Goal: Find specific page/section

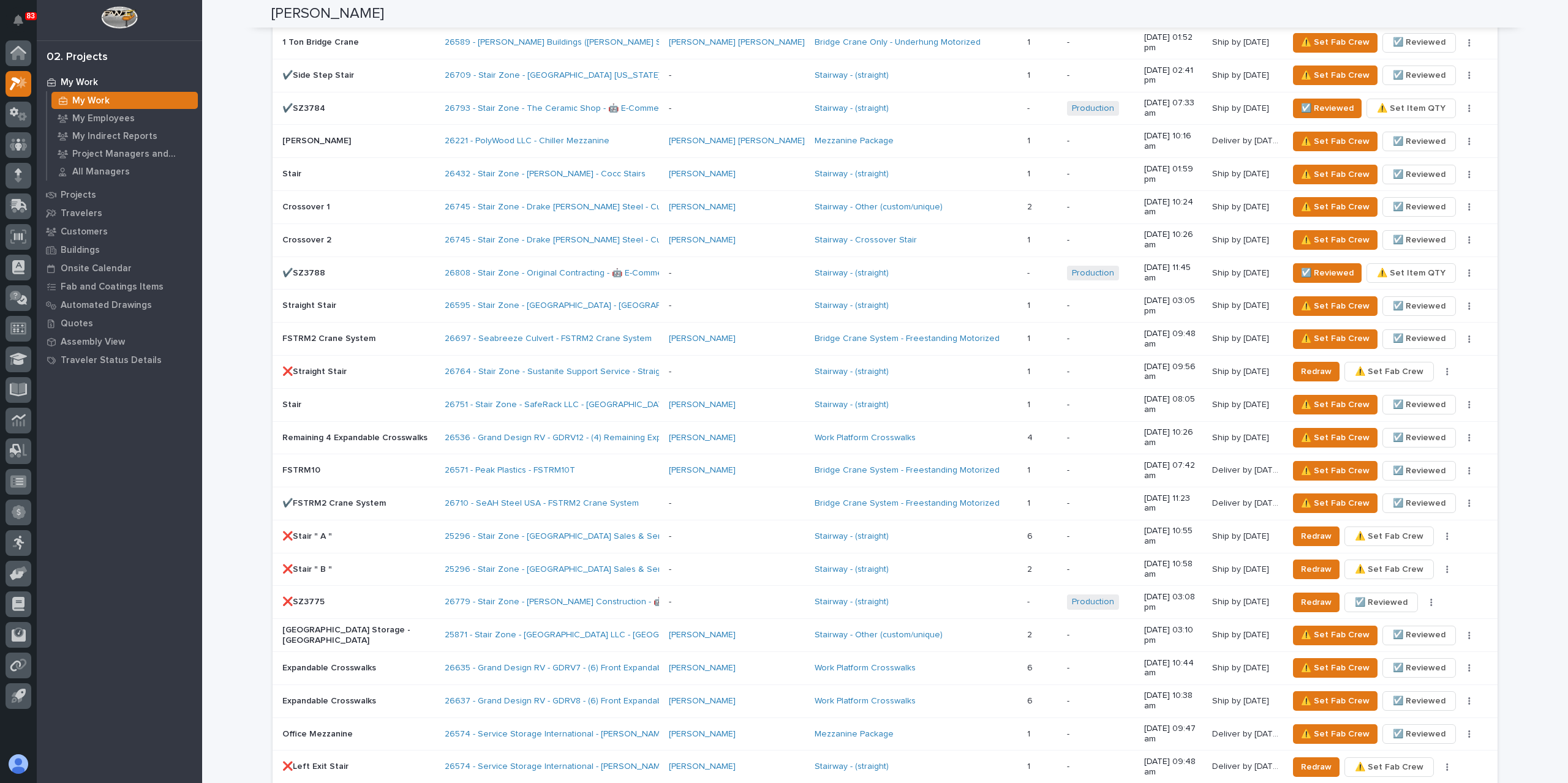
scroll to position [1102, 0]
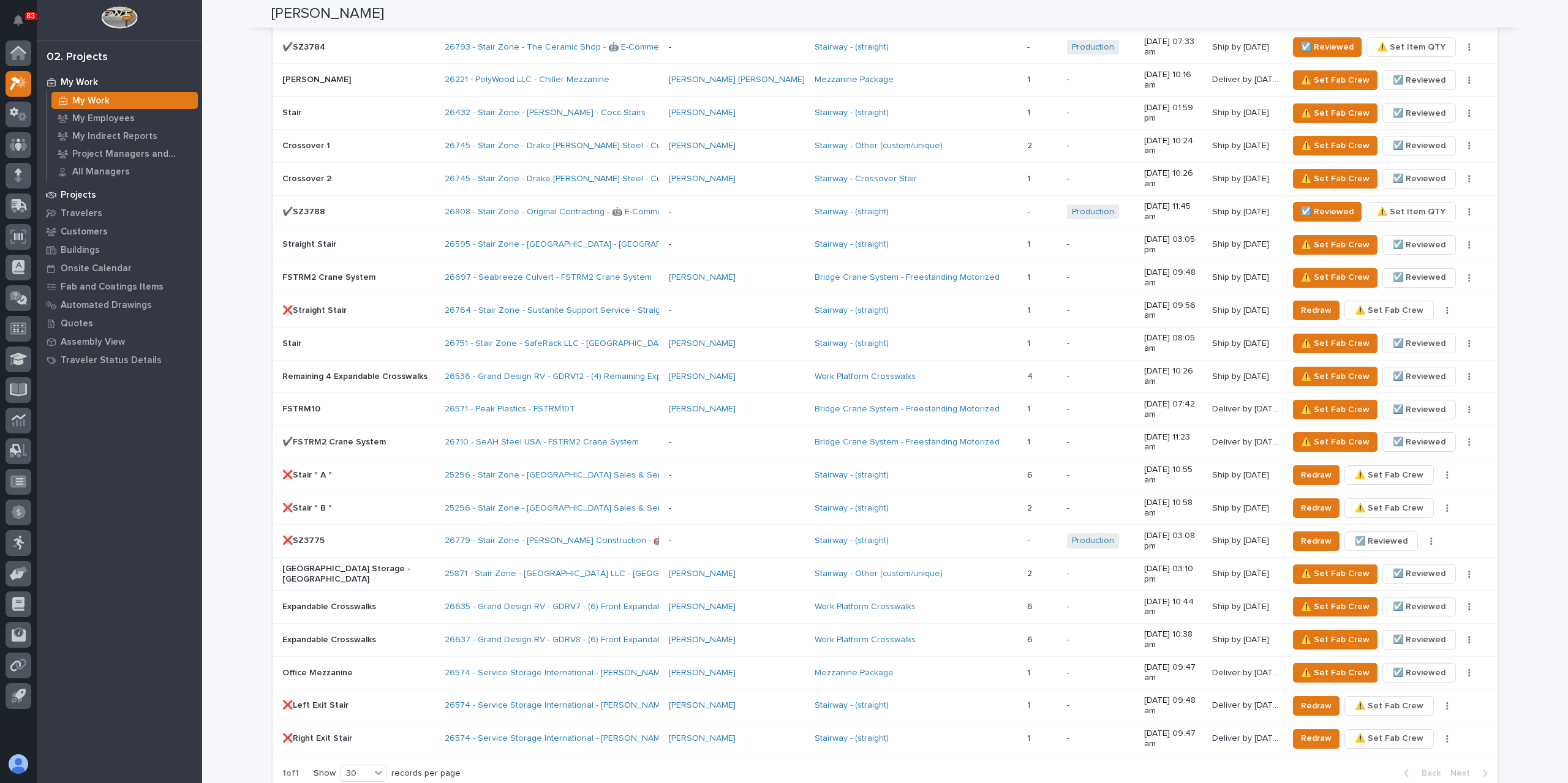
click at [87, 191] on p "Projects" at bounding box center [78, 195] width 35 height 11
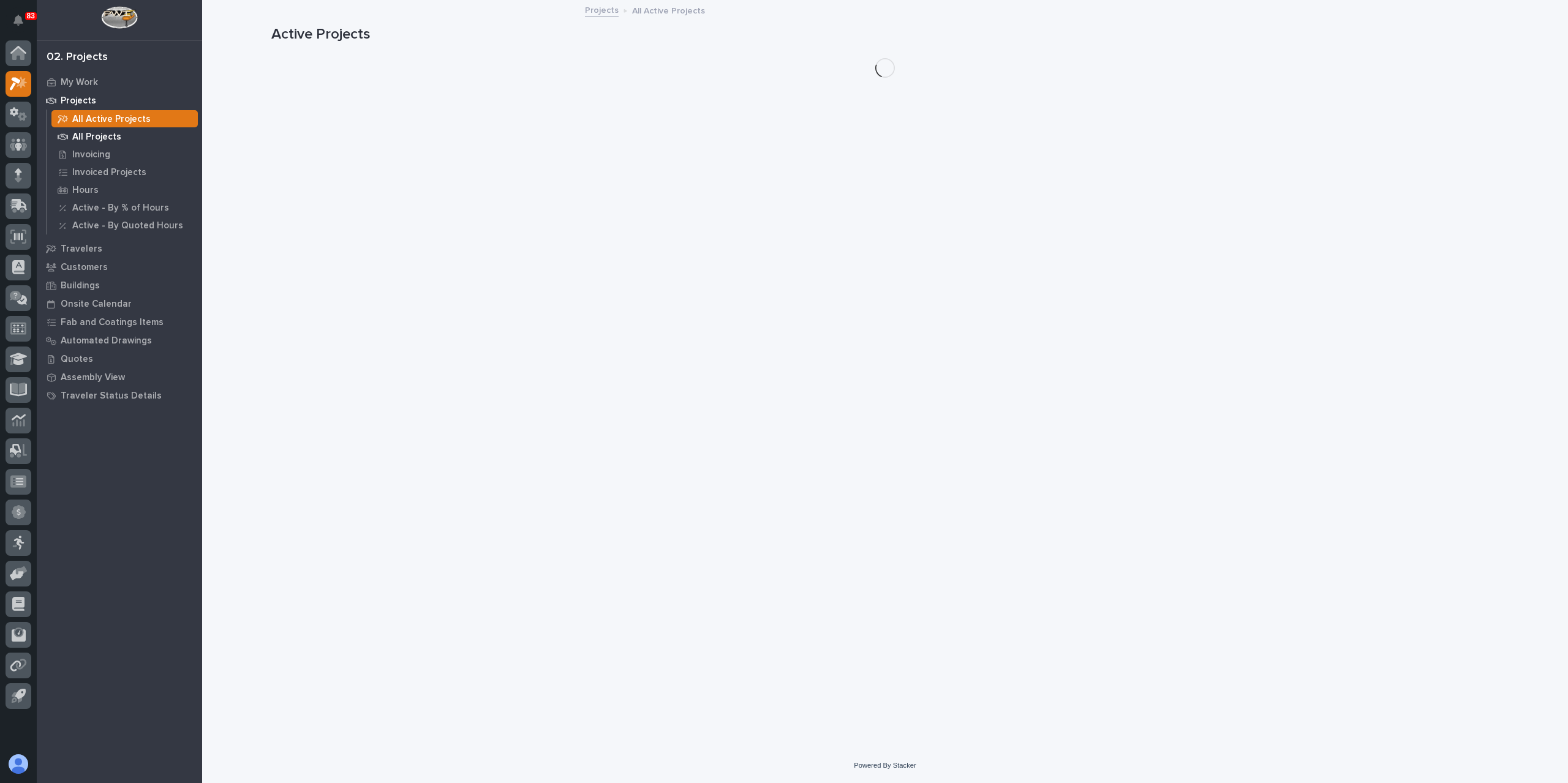
click at [114, 134] on p "All Projects" at bounding box center [96, 137] width 49 height 11
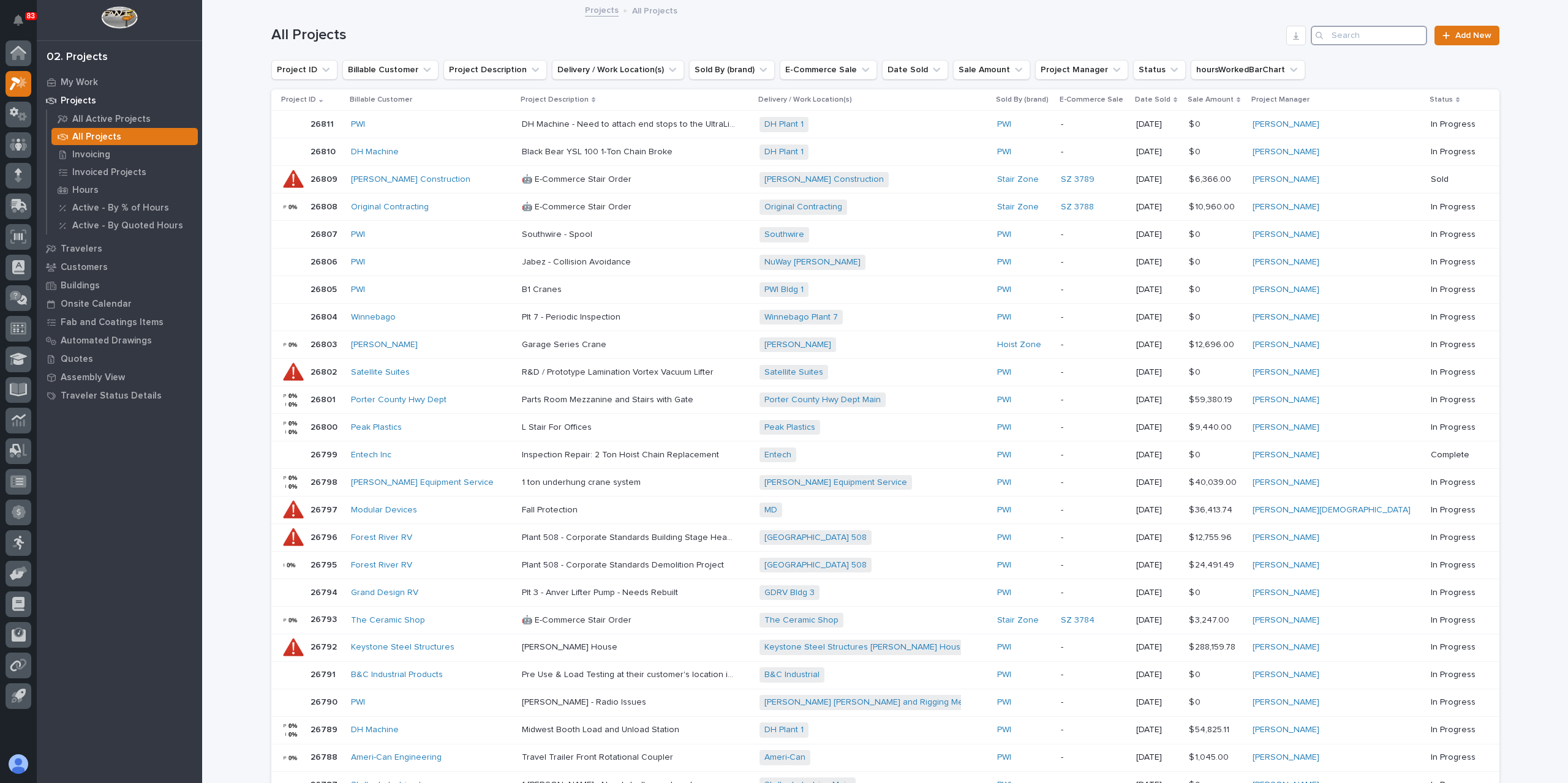
click at [1369, 35] on input "Search" at bounding box center [1369, 35] width 117 height 19
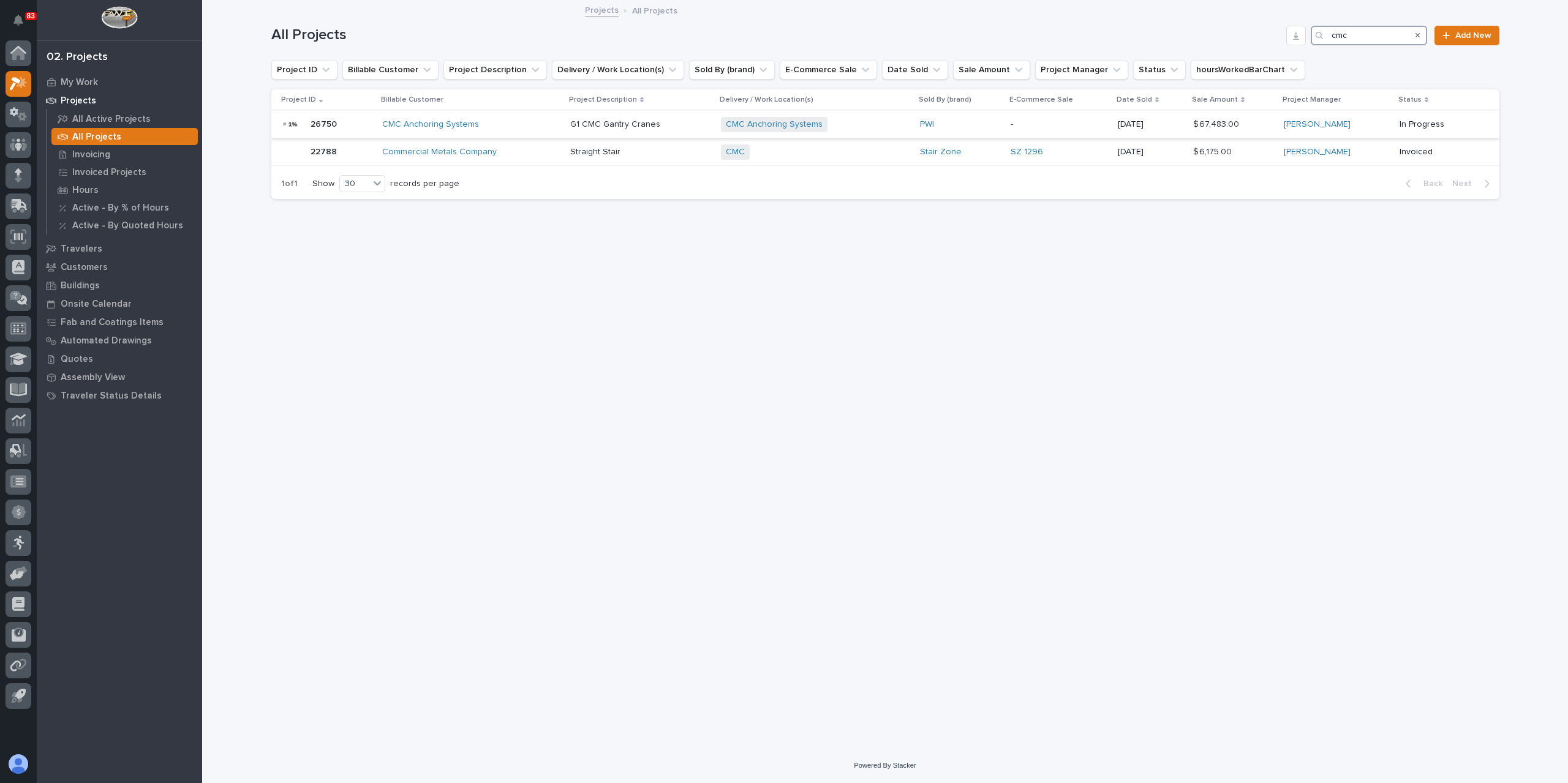
type input "cmc"
click at [588, 122] on p "G1 CMC Gantry Cranes" at bounding box center [616, 124] width 93 height 13
